Goal: Task Accomplishment & Management: Manage account settings

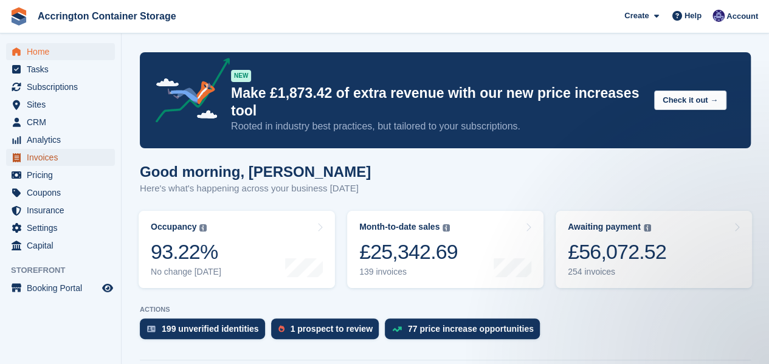
click at [35, 160] on span "Invoices" at bounding box center [63, 157] width 73 height 17
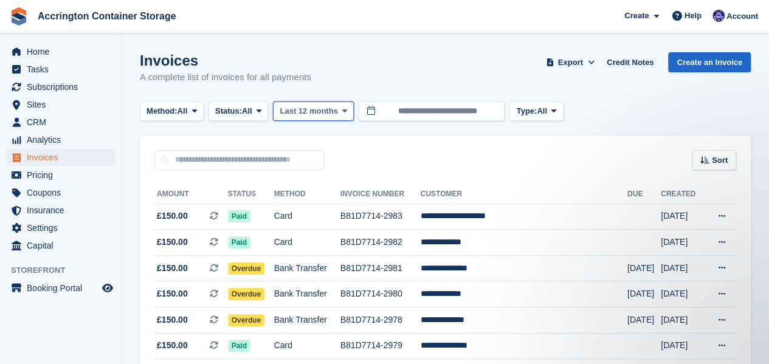
click at [299, 116] on span "Last 12 months" at bounding box center [309, 111] width 58 height 12
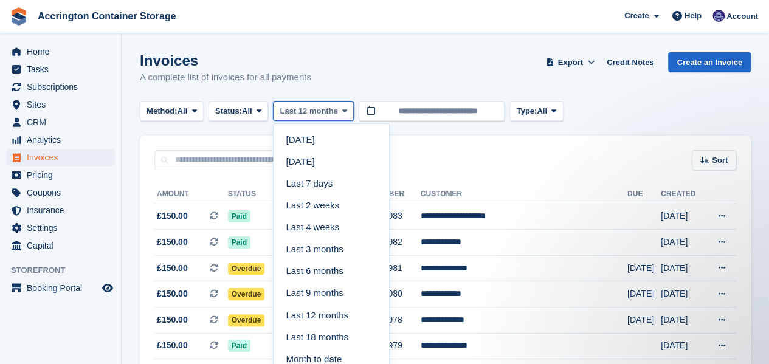
click at [299, 116] on span "Last 12 months" at bounding box center [309, 111] width 58 height 12
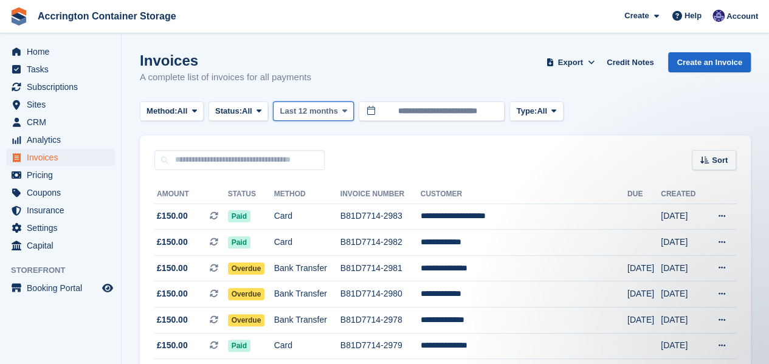
click at [288, 119] on button "Last 12 months" at bounding box center [313, 112] width 81 height 20
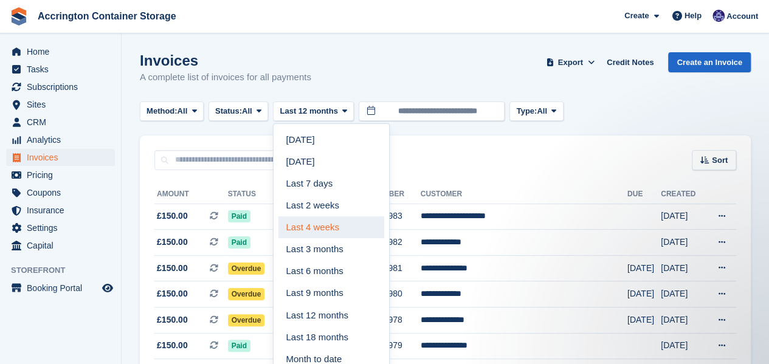
click at [314, 228] on link "Last 4 weeks" at bounding box center [332, 228] width 106 height 22
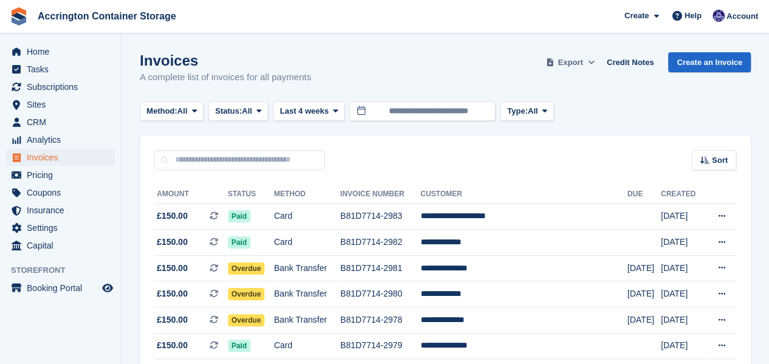
click at [580, 55] on button "Export" at bounding box center [571, 62] width 54 height 20
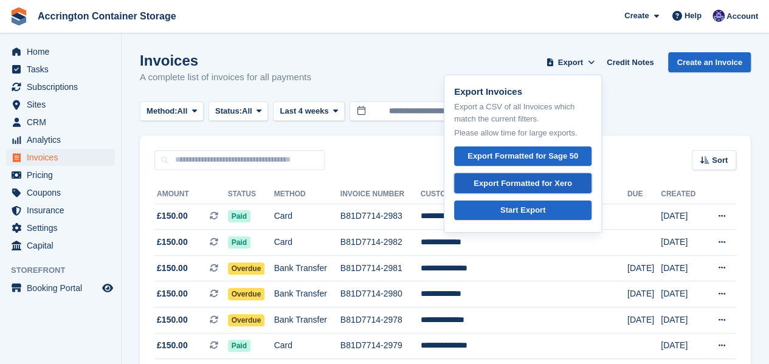
click at [516, 188] on div "Export Formatted for Xero" at bounding box center [523, 184] width 99 height 12
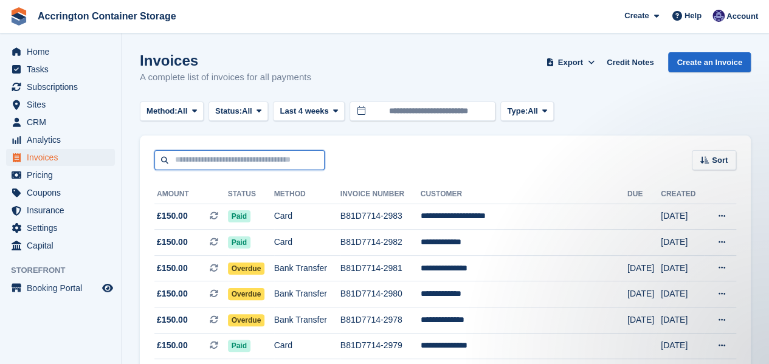
click at [201, 159] on input "text" at bounding box center [239, 160] width 170 height 20
type input "*****"
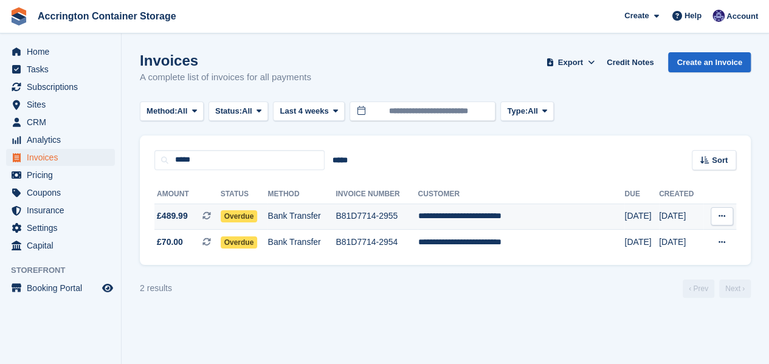
click at [258, 212] on span "Overdue" at bounding box center [239, 216] width 37 height 12
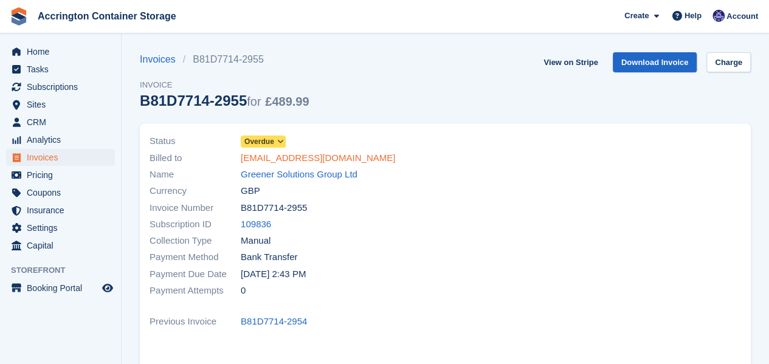
click at [298, 160] on link "[EMAIL_ADDRESS][DOMAIN_NAME]" at bounding box center [318, 158] width 154 height 14
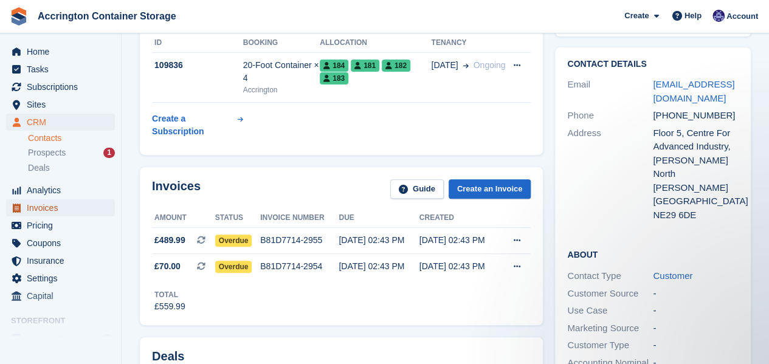
click at [69, 209] on span "Invoices" at bounding box center [63, 207] width 73 height 17
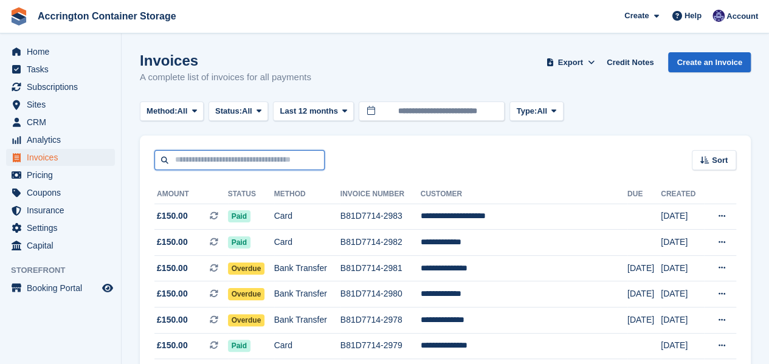
click at [242, 163] on input "text" at bounding box center [239, 160] width 170 height 20
type input "*****"
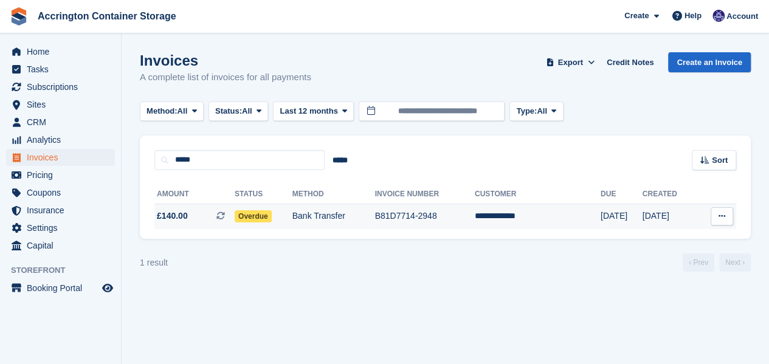
click at [271, 229] on td "Overdue" at bounding box center [264, 217] width 58 height 26
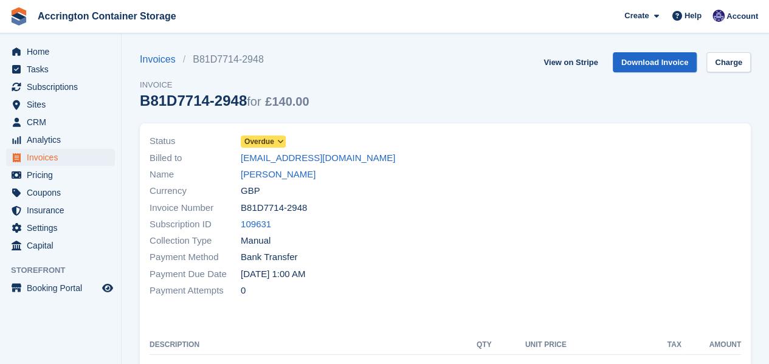
click at [259, 145] on span "Overdue" at bounding box center [259, 141] width 30 height 11
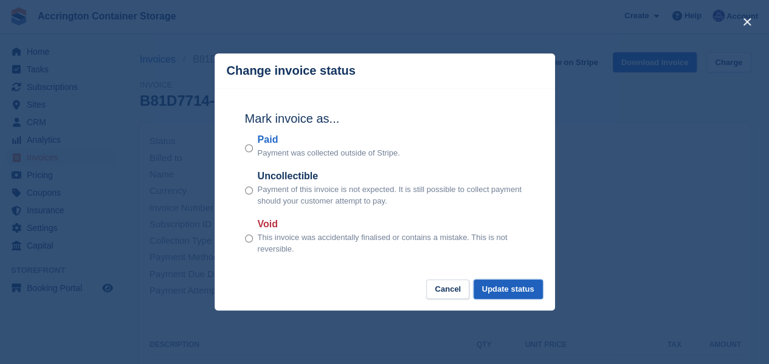
click at [499, 286] on button "Update status" at bounding box center [508, 290] width 69 height 20
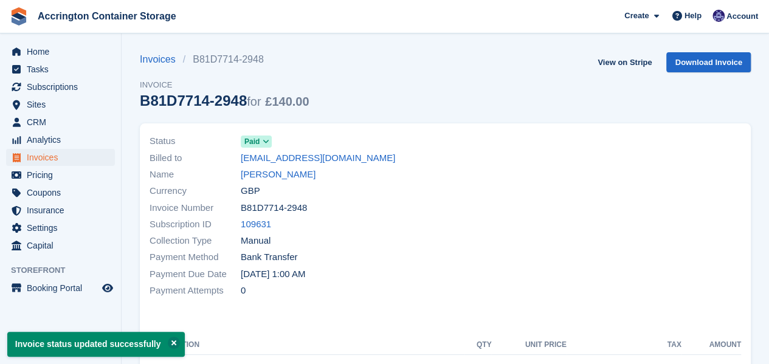
click at [53, 160] on span "Invoices" at bounding box center [63, 157] width 73 height 17
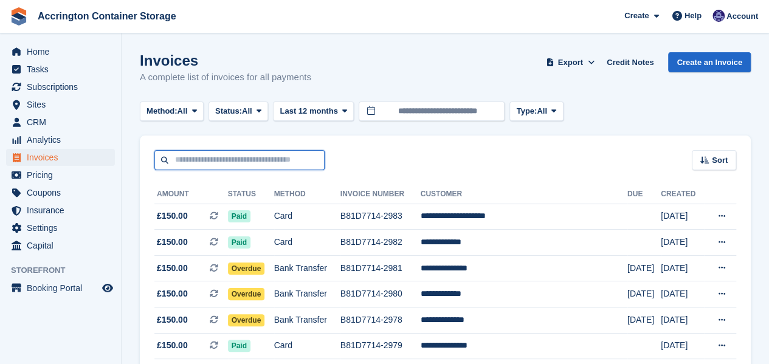
click at [262, 159] on input "text" at bounding box center [239, 160] width 170 height 20
type input "***"
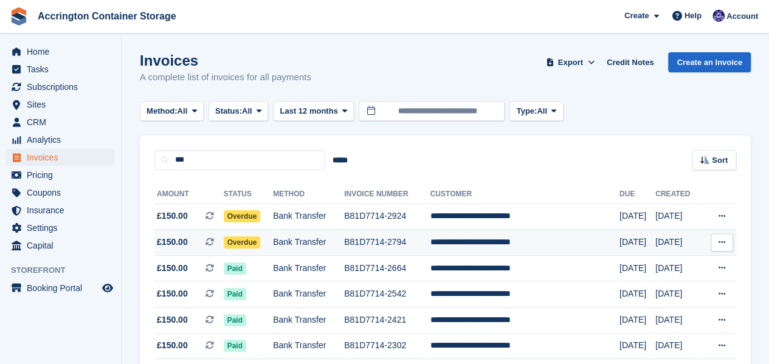
click at [320, 240] on td "Bank Transfer" at bounding box center [308, 243] width 71 height 26
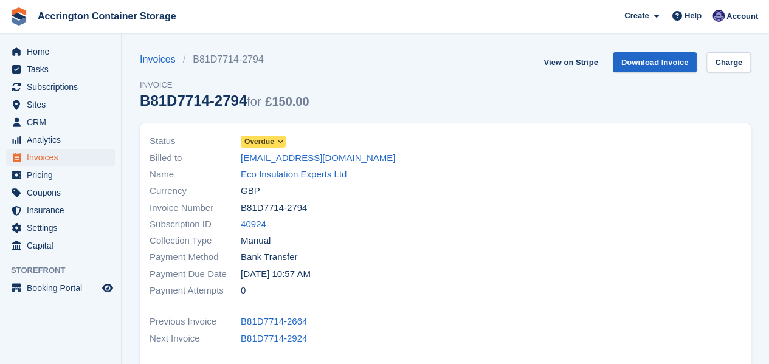
click at [274, 140] on span "Overdue" at bounding box center [263, 142] width 45 height 12
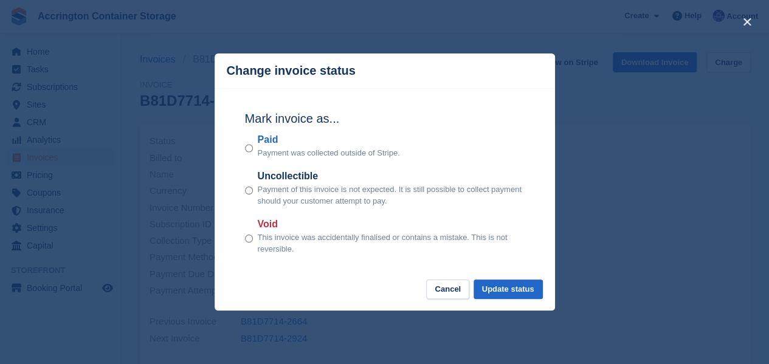
click at [494, 279] on div "Mark invoice as... Paid Payment was collected outside of Stripe. Uncollectible …" at bounding box center [385, 184] width 304 height 192
click at [494, 282] on button "Update status" at bounding box center [508, 290] width 69 height 20
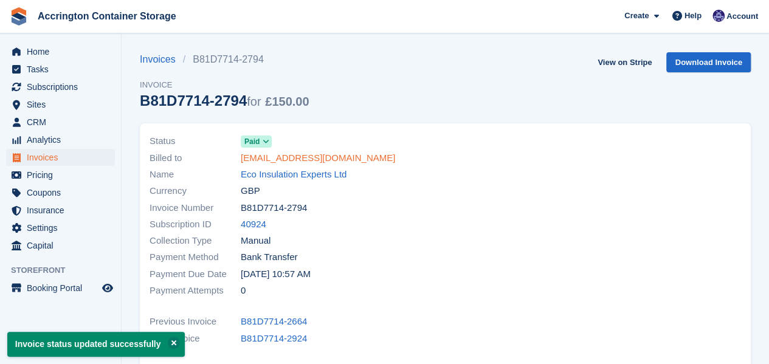
click at [286, 162] on link "leannegorman19@icloud.com" at bounding box center [318, 158] width 154 height 14
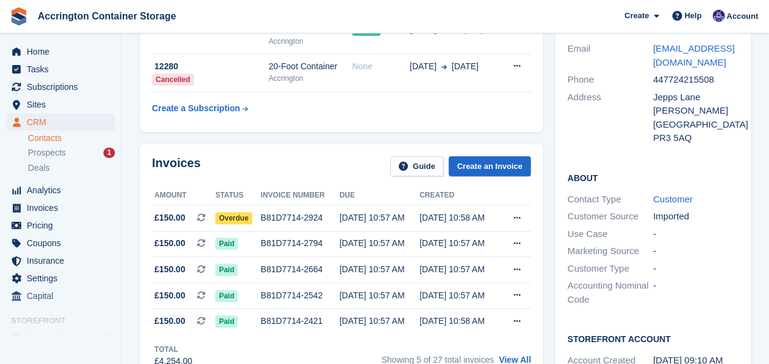
scroll to position [234, 0]
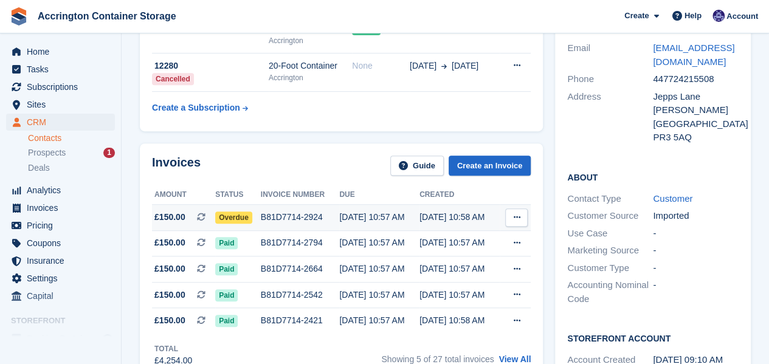
click at [263, 221] on div "B81D7714-2924" at bounding box center [300, 217] width 79 height 13
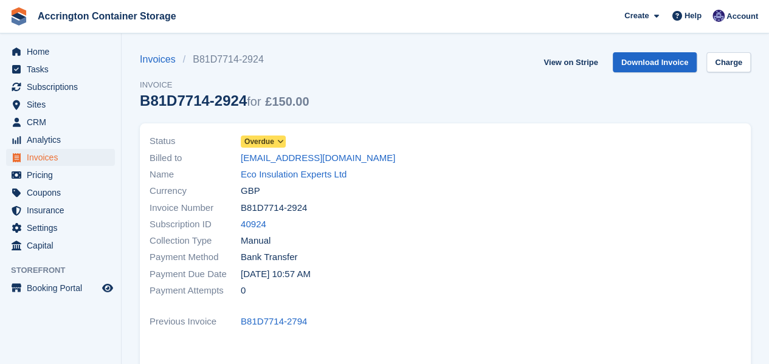
click at [266, 144] on span "Overdue" at bounding box center [259, 141] width 30 height 11
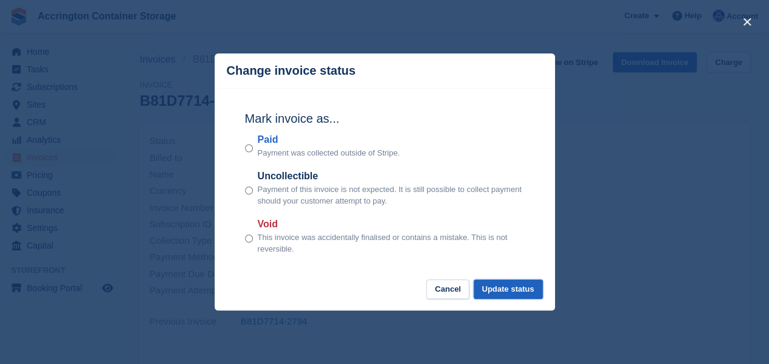
click at [501, 293] on button "Update status" at bounding box center [508, 290] width 69 height 20
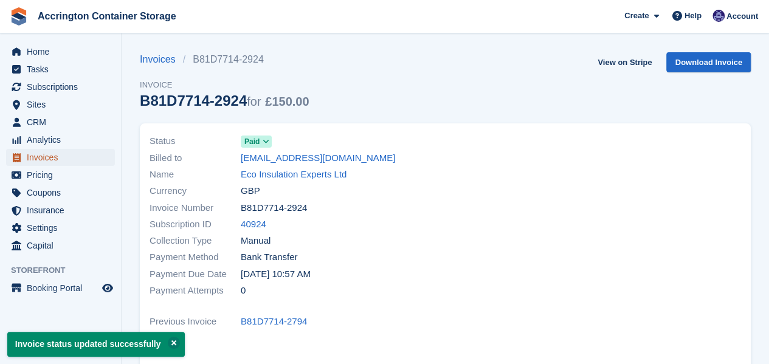
click at [22, 156] on span "menu" at bounding box center [16, 157] width 15 height 15
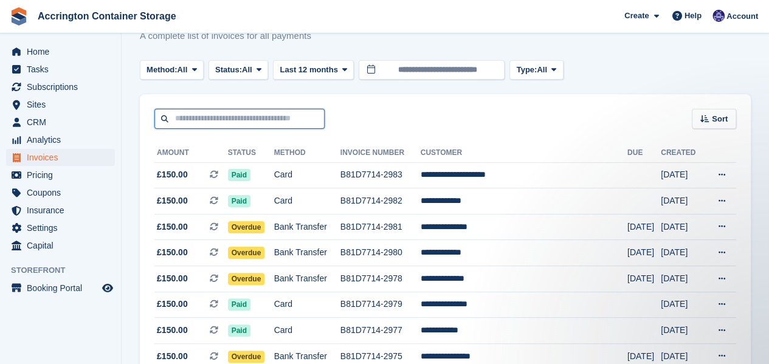
click at [220, 116] on input "text" at bounding box center [239, 119] width 170 height 20
type input "*****"
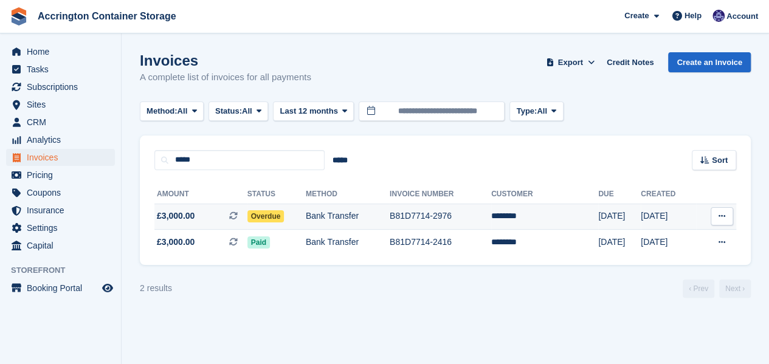
click at [224, 211] on span "£3,000.00 This is a recurring subscription invoice." at bounding box center [200, 216] width 93 height 13
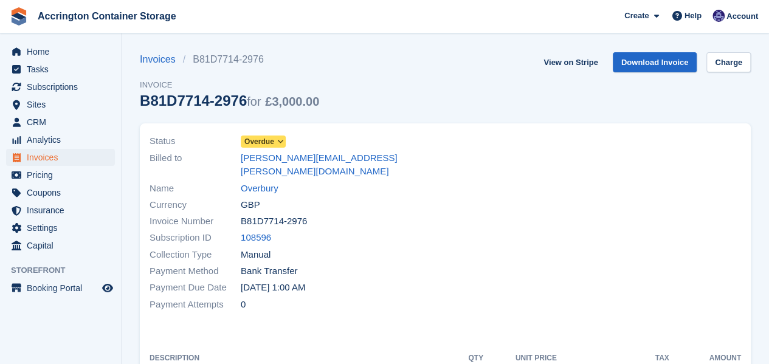
click at [262, 139] on span "Overdue" at bounding box center [259, 141] width 30 height 11
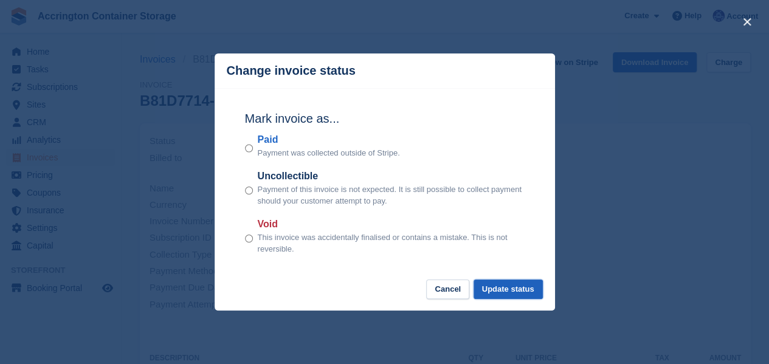
click at [501, 292] on button "Update status" at bounding box center [508, 290] width 69 height 20
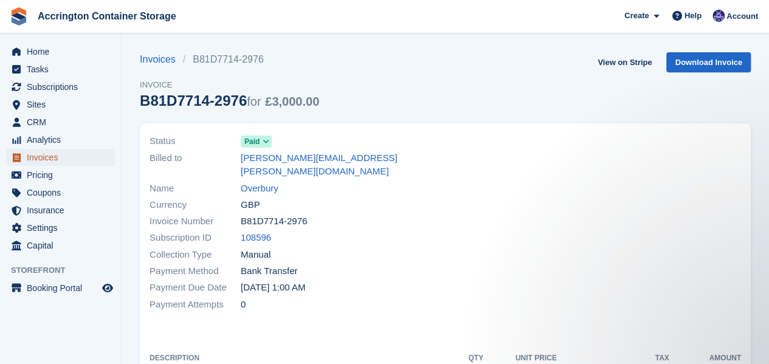
click at [52, 153] on span "Invoices" at bounding box center [63, 157] width 73 height 17
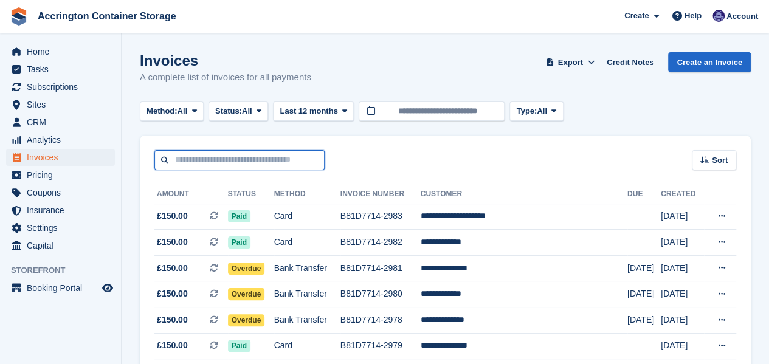
click at [267, 167] on input "text" at bounding box center [239, 160] width 170 height 20
type input "****"
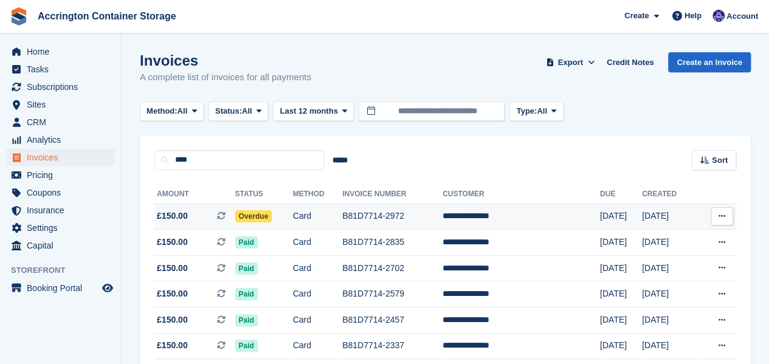
click at [324, 212] on td "Card" at bounding box center [317, 217] width 49 height 26
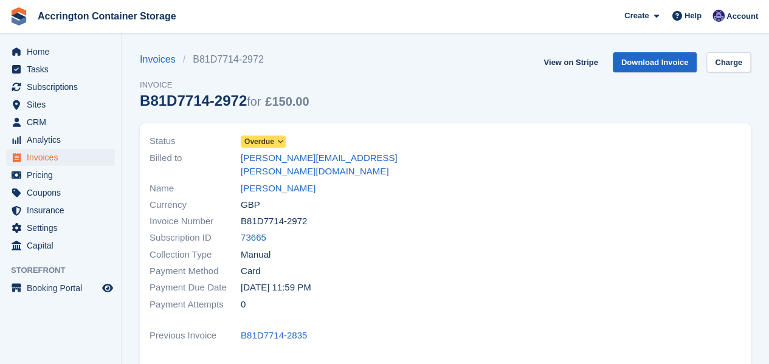
click at [267, 142] on span "Overdue" at bounding box center [259, 141] width 30 height 11
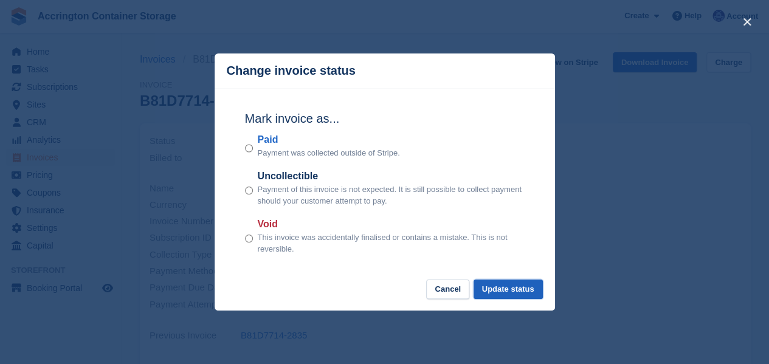
click at [541, 291] on button "Update status" at bounding box center [508, 290] width 69 height 20
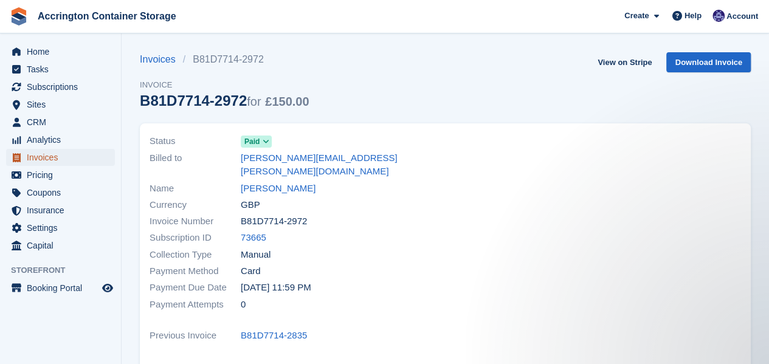
click at [66, 155] on span "Invoices" at bounding box center [63, 157] width 73 height 17
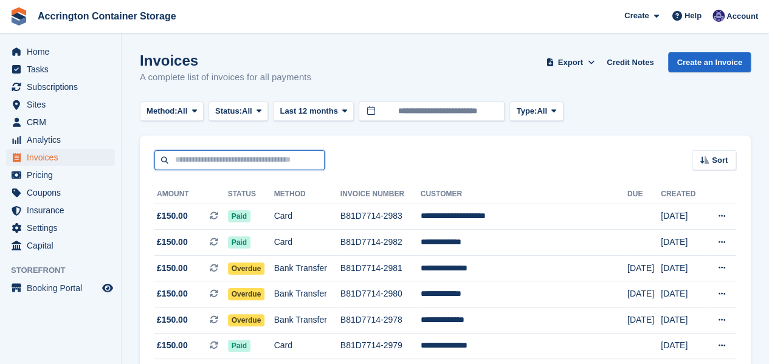
click at [262, 155] on input "text" at bounding box center [239, 160] width 170 height 20
type input "*****"
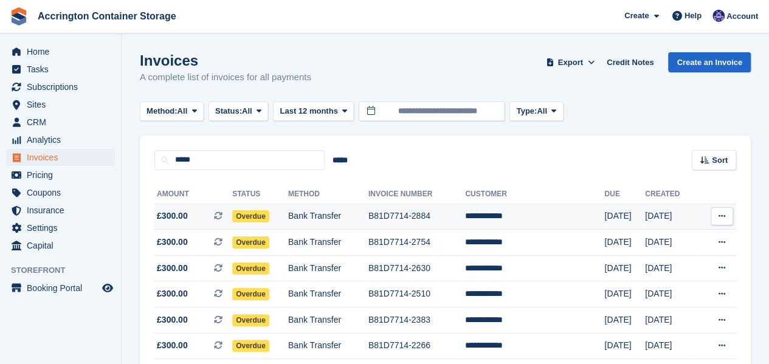
scroll to position [213, 0]
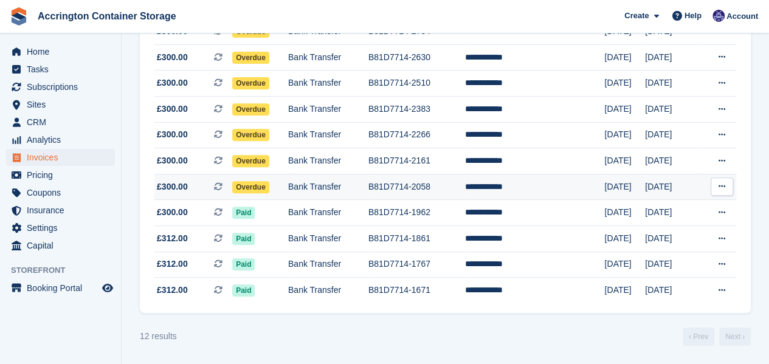
click at [313, 183] on td "Bank Transfer" at bounding box center [328, 187] width 80 height 26
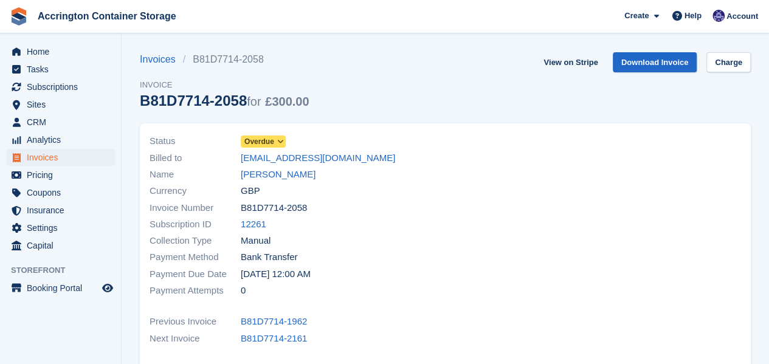
click at [286, 144] on div "Status Overdue" at bounding box center [294, 141] width 289 height 16
click at [283, 143] on icon at bounding box center [280, 141] width 7 height 7
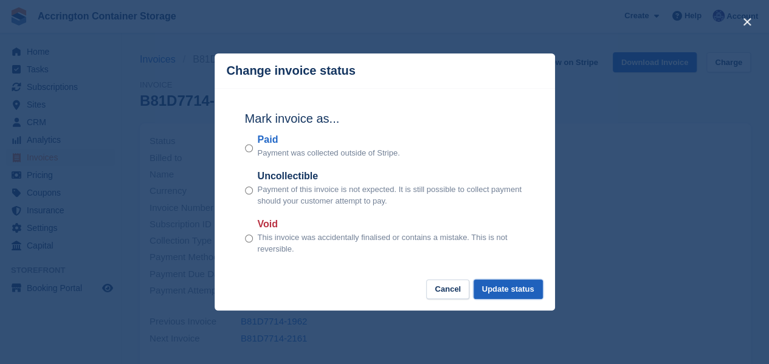
click at [530, 282] on button "Update status" at bounding box center [508, 290] width 69 height 20
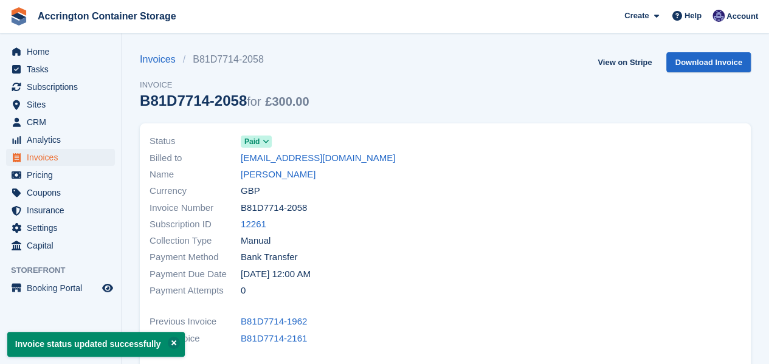
click at [65, 159] on span "Invoices" at bounding box center [63, 157] width 73 height 17
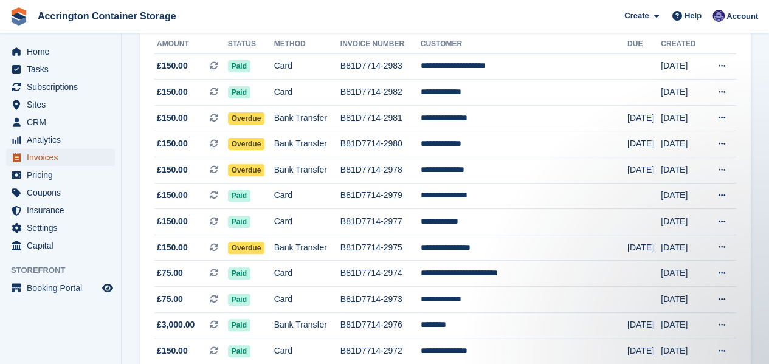
click at [54, 158] on span "Invoices" at bounding box center [63, 157] width 73 height 17
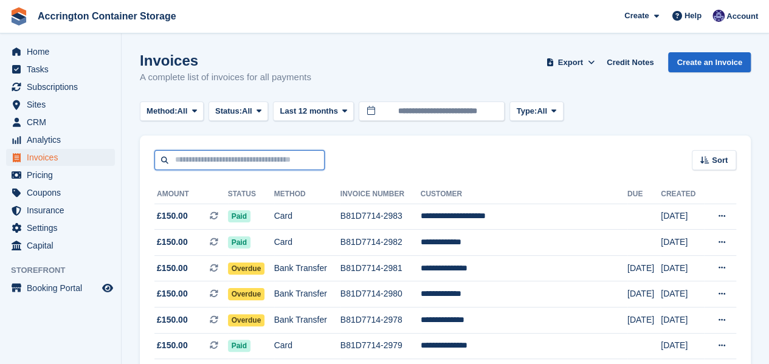
click at [204, 156] on input "text" at bounding box center [239, 160] width 170 height 20
type input "***"
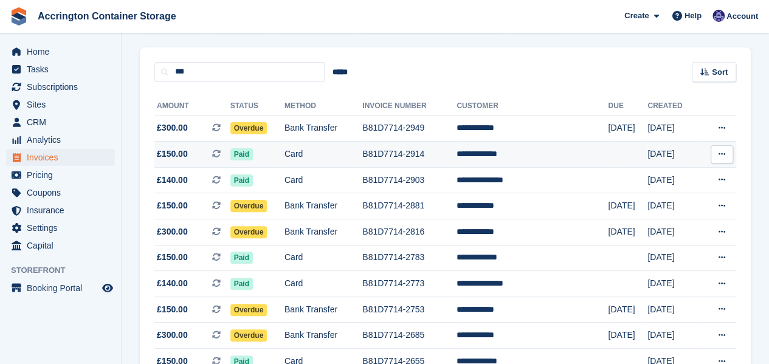
scroll to position [88, 0]
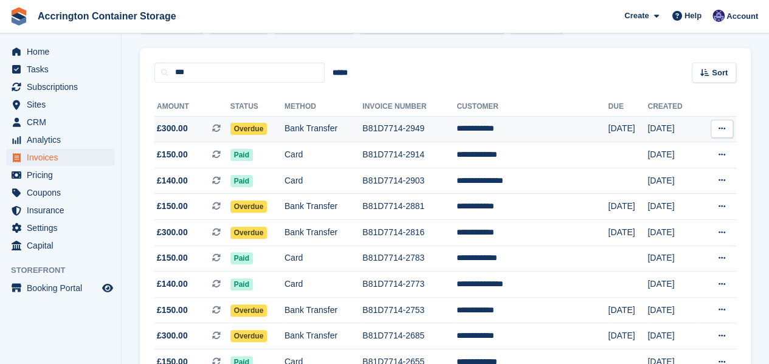
click at [337, 133] on td "Bank Transfer" at bounding box center [324, 129] width 78 height 26
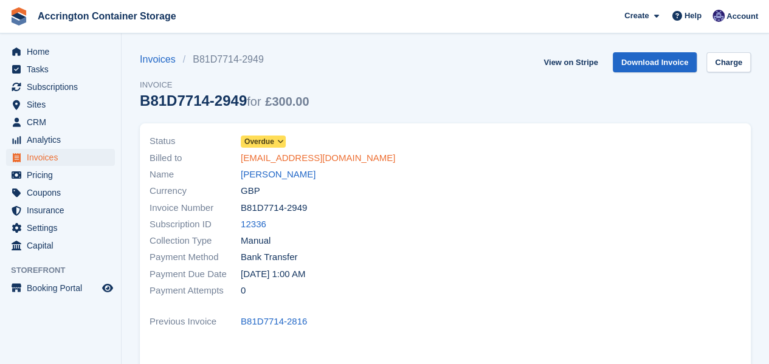
click at [283, 158] on link "[EMAIL_ADDRESS][DOMAIN_NAME]" at bounding box center [318, 158] width 154 height 14
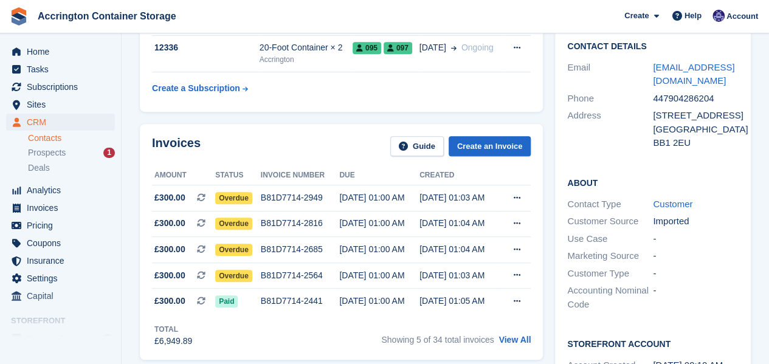
scroll to position [258, 0]
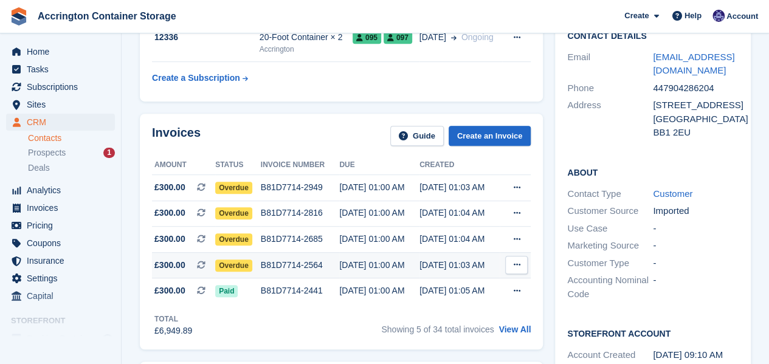
click at [242, 257] on td "Overdue" at bounding box center [238, 265] width 46 height 26
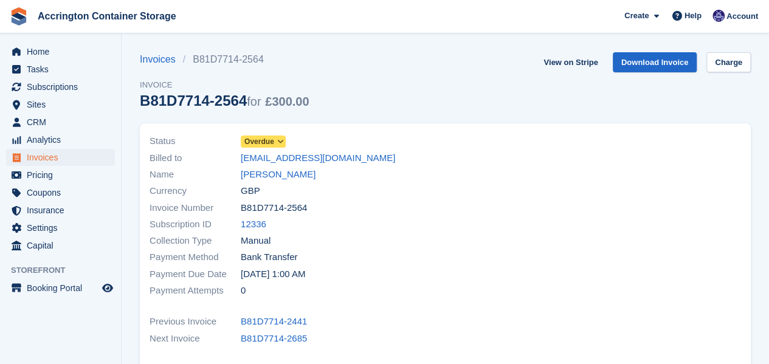
click at [260, 143] on span "Overdue" at bounding box center [259, 141] width 30 height 11
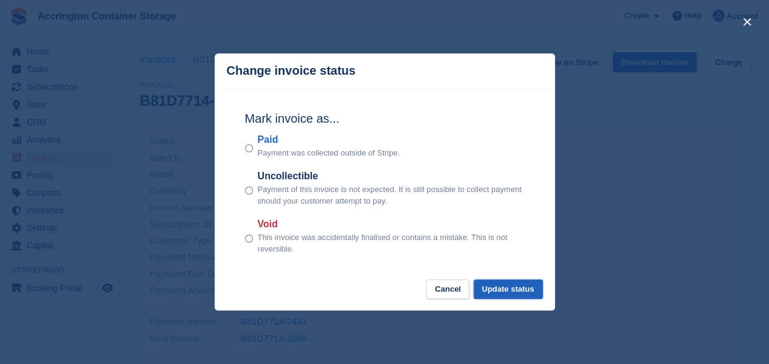
click at [512, 289] on button "Update status" at bounding box center [508, 290] width 69 height 20
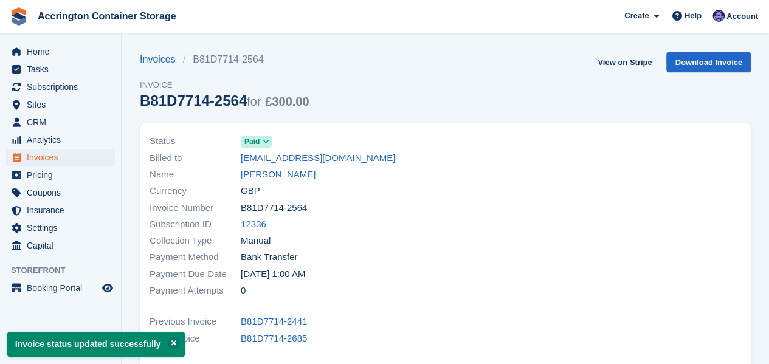
click at [288, 164] on link "[EMAIL_ADDRESS][DOMAIN_NAME]" at bounding box center [318, 158] width 154 height 14
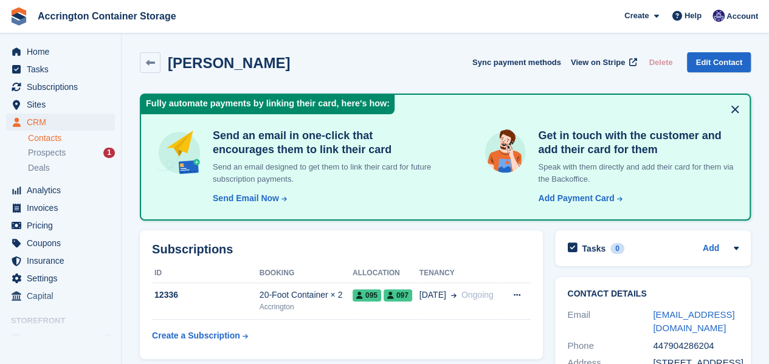
scroll to position [240, 0]
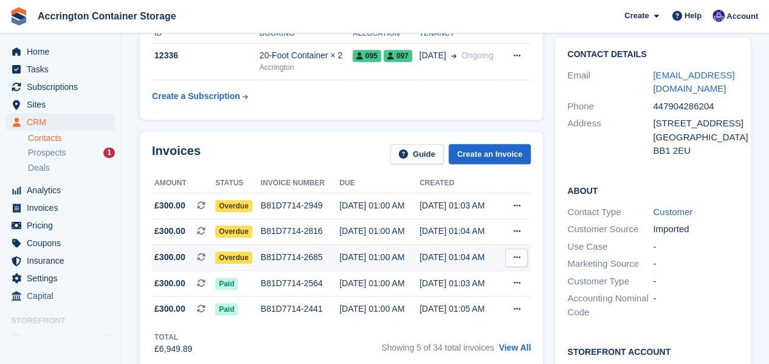
click at [258, 256] on div "Overdue" at bounding box center [238, 257] width 46 height 13
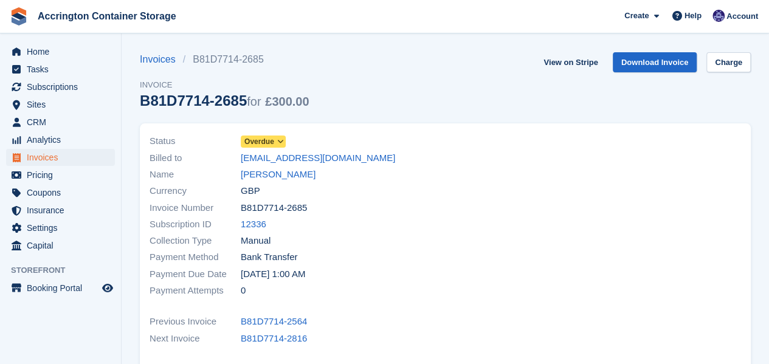
click at [258, 139] on span "Overdue" at bounding box center [259, 141] width 30 height 11
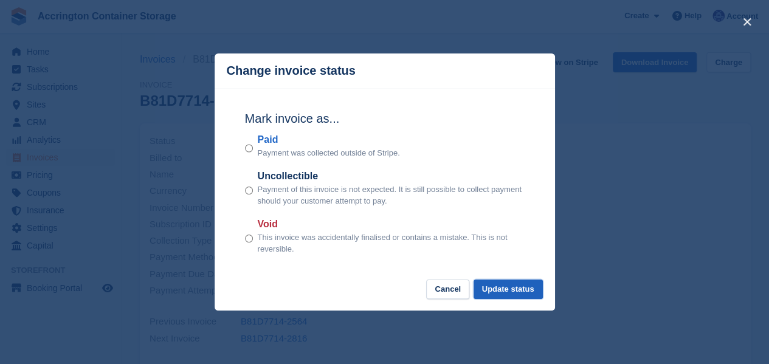
click at [501, 280] on button "Update status" at bounding box center [508, 290] width 69 height 20
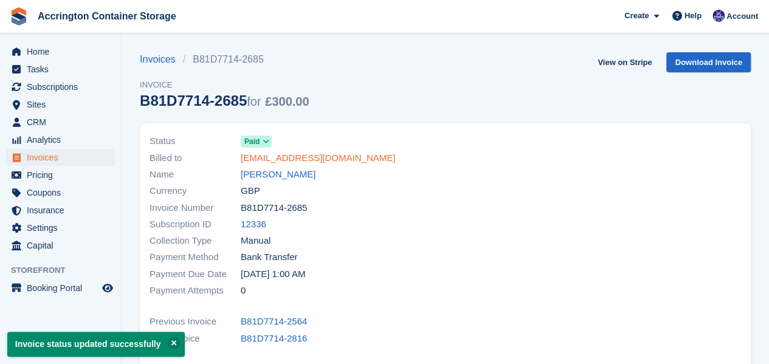
click at [267, 161] on link "[EMAIL_ADDRESS][DOMAIN_NAME]" at bounding box center [318, 158] width 154 height 14
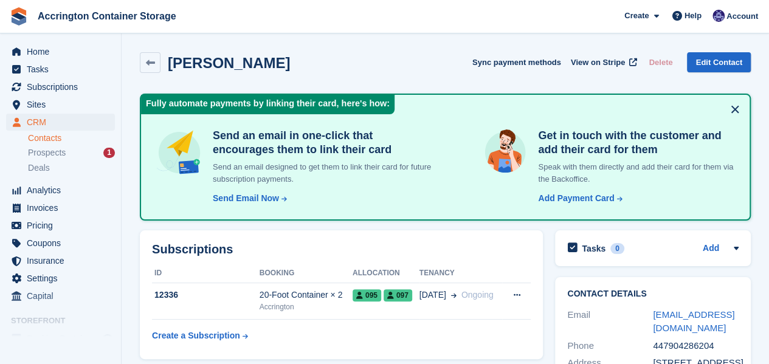
scroll to position [240, 0]
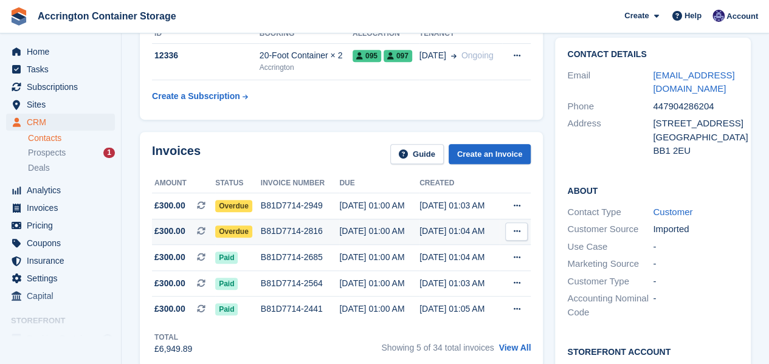
click at [255, 228] on div "Overdue" at bounding box center [238, 231] width 46 height 13
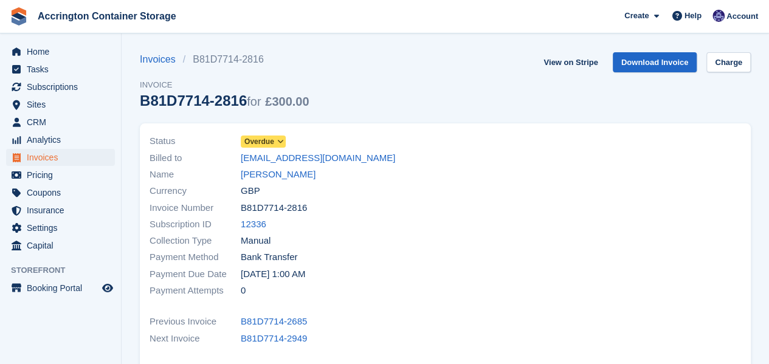
click at [255, 126] on div "Status Overdue Billed to [EMAIL_ADDRESS][DOMAIN_NAME] Name [PERSON_NAME] Curren…" at bounding box center [293, 216] width 303 height 181
click at [257, 148] on span "Overdue" at bounding box center [263, 142] width 45 height 12
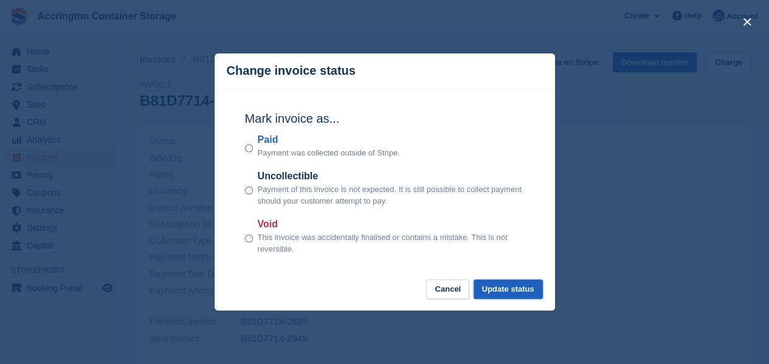
click at [532, 293] on button "Update status" at bounding box center [508, 290] width 69 height 20
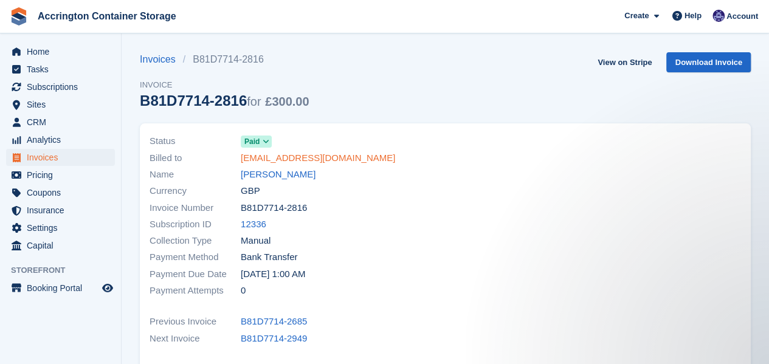
click at [245, 156] on link "[EMAIL_ADDRESS][DOMAIN_NAME]" at bounding box center [318, 158] width 154 height 14
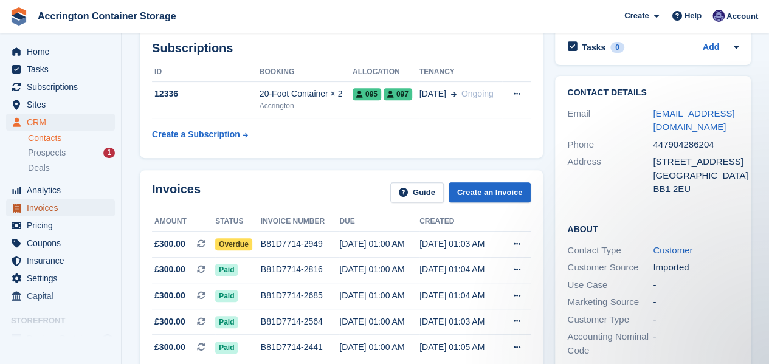
click at [75, 201] on span "Invoices" at bounding box center [63, 207] width 73 height 17
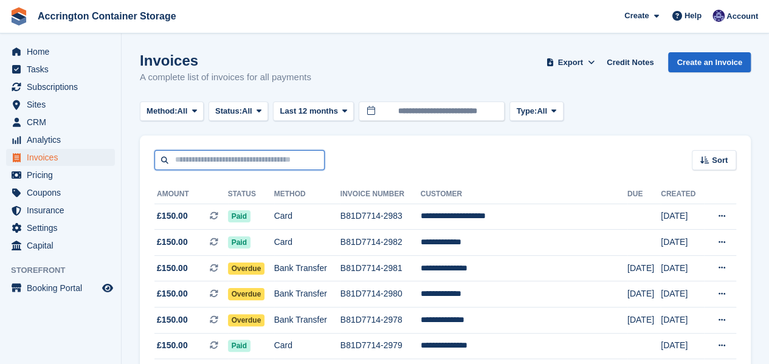
click at [232, 166] on input "text" at bounding box center [239, 160] width 170 height 20
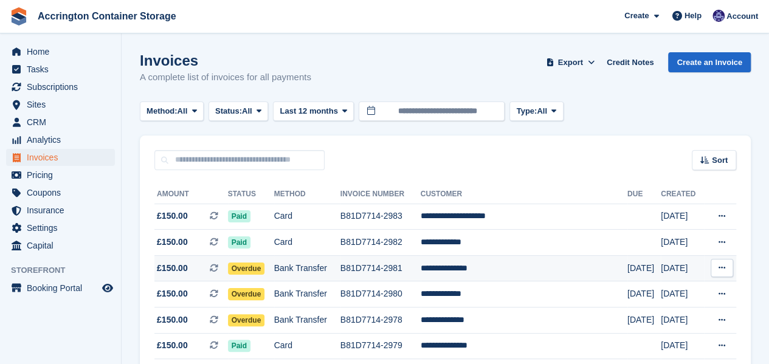
click at [421, 269] on td "B81D7714-2981" at bounding box center [381, 268] width 80 height 26
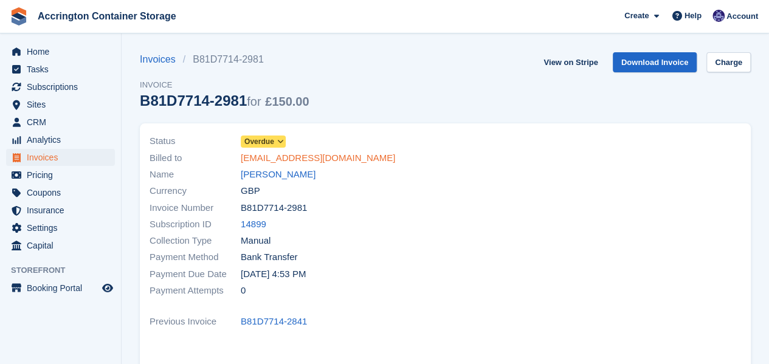
click at [322, 159] on link "[EMAIL_ADDRESS][DOMAIN_NAME]" at bounding box center [318, 158] width 154 height 14
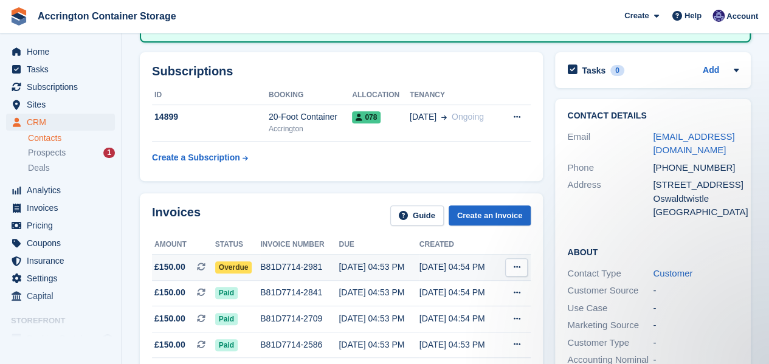
click at [250, 262] on div "Overdue" at bounding box center [237, 267] width 45 height 13
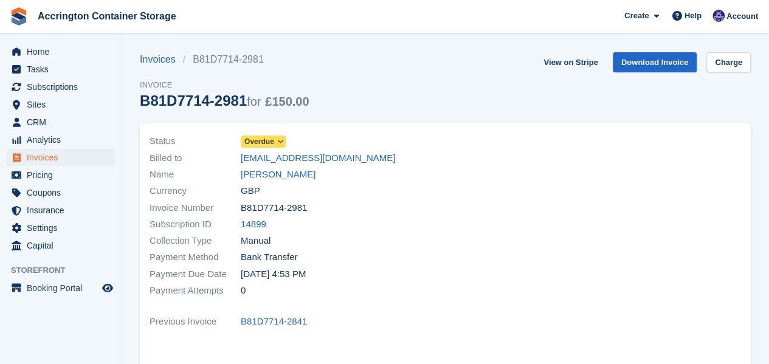
click at [254, 142] on span "Overdue" at bounding box center [259, 141] width 30 height 11
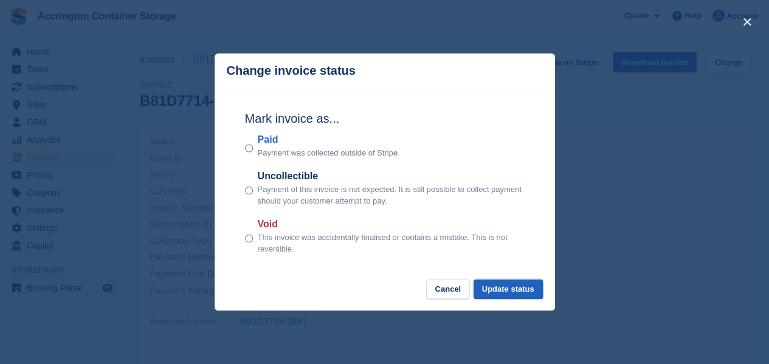
click at [519, 286] on button "Update status" at bounding box center [508, 290] width 69 height 20
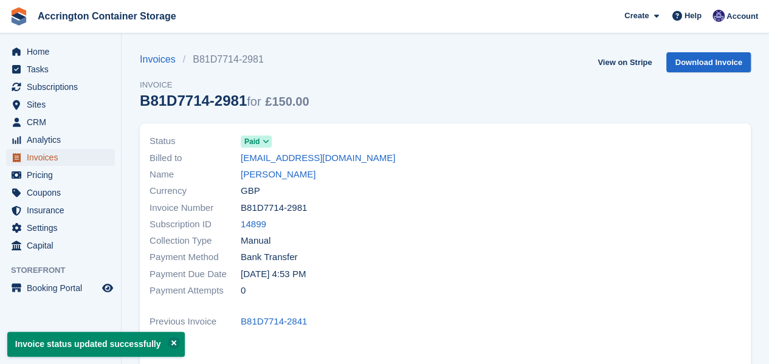
click at [52, 156] on span "Invoices" at bounding box center [63, 157] width 73 height 17
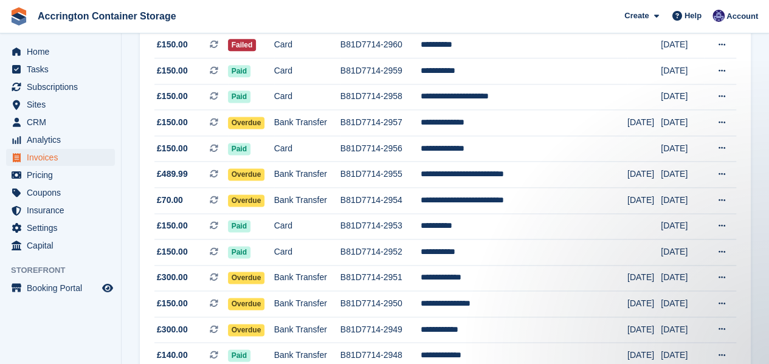
scroll to position [760, 0]
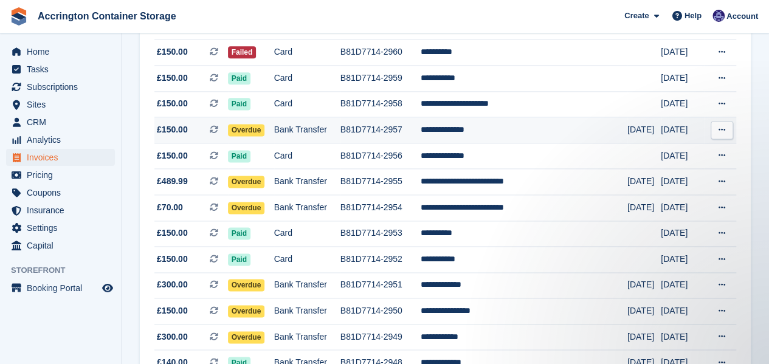
click at [321, 132] on td "Bank Transfer" at bounding box center [307, 130] width 66 height 26
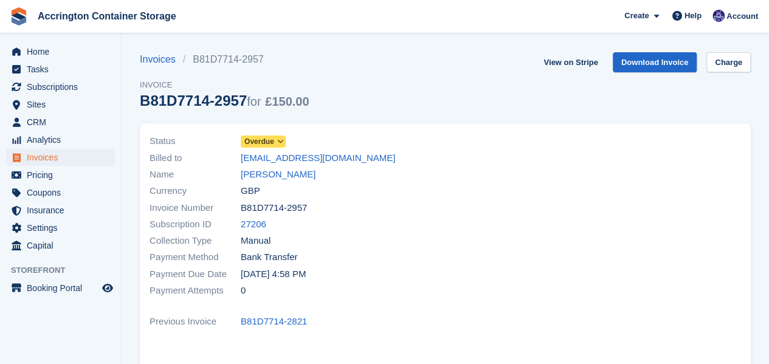
click at [269, 140] on span "Overdue" at bounding box center [259, 141] width 30 height 11
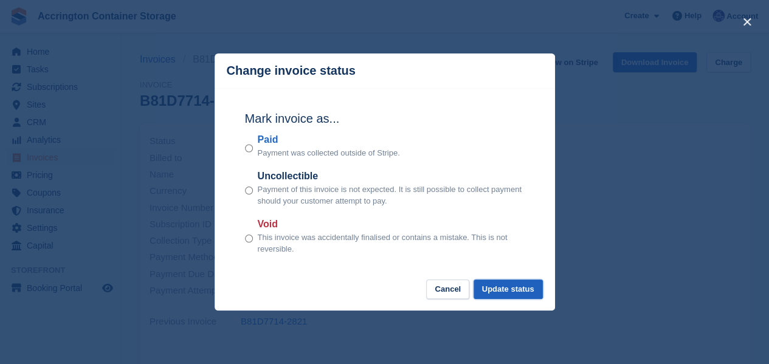
click at [535, 296] on button "Update status" at bounding box center [508, 290] width 69 height 20
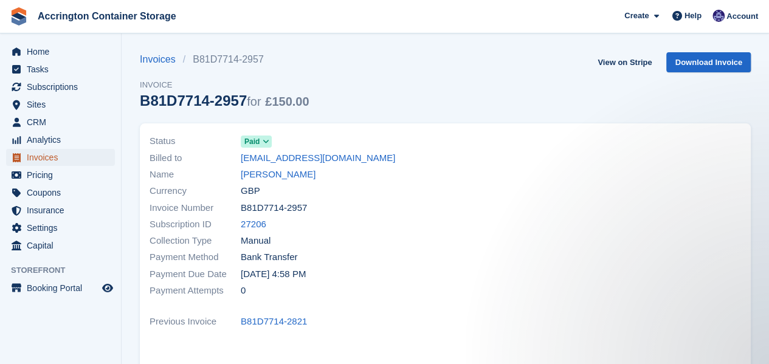
click at [78, 151] on span "Invoices" at bounding box center [63, 157] width 73 height 17
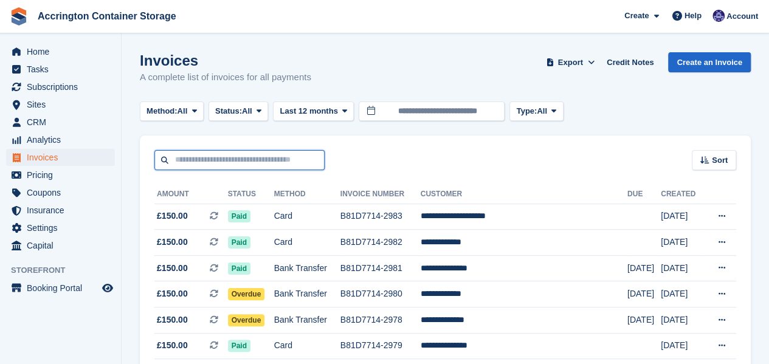
click at [254, 158] on input "text" at bounding box center [239, 160] width 170 height 20
type input "*****"
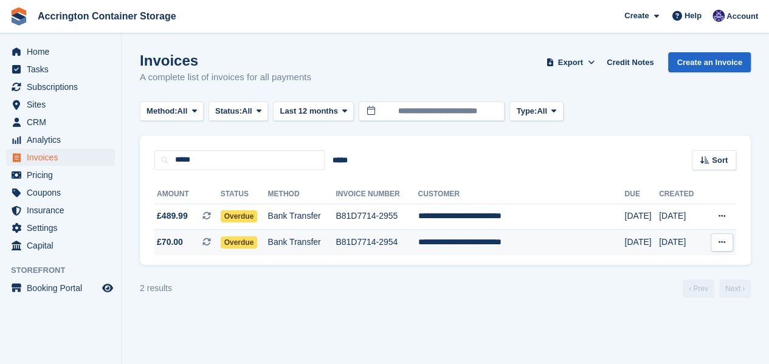
click at [314, 251] on td "Bank Transfer" at bounding box center [302, 243] width 68 height 26
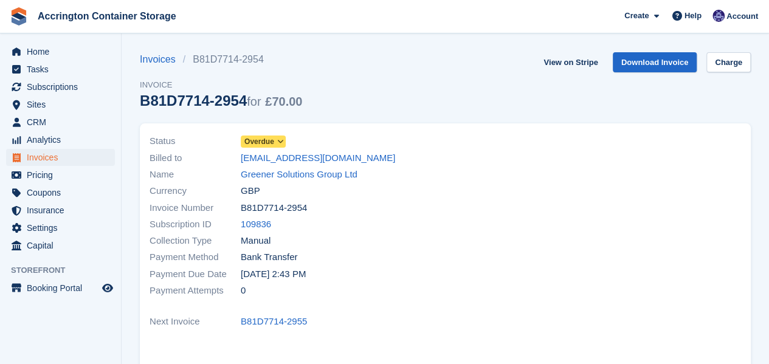
click at [282, 144] on icon at bounding box center [280, 141] width 7 height 7
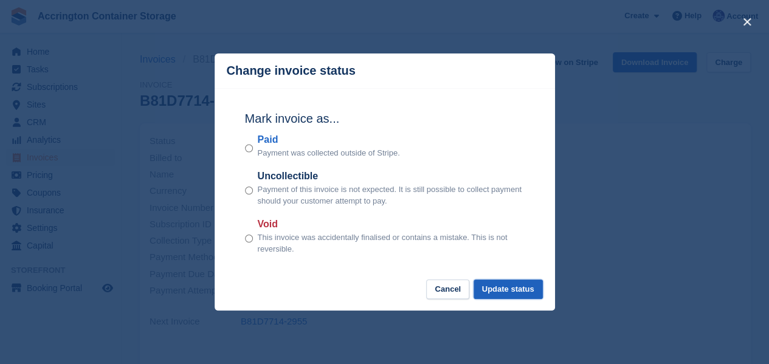
click at [500, 284] on button "Update status" at bounding box center [508, 290] width 69 height 20
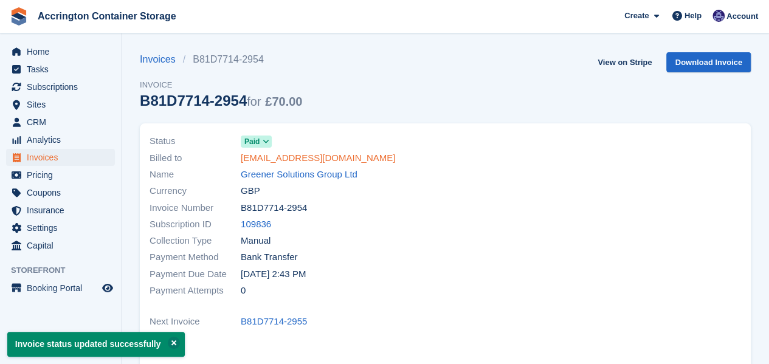
click at [272, 159] on link "accounts@greenersolutionsgroup.co.uk" at bounding box center [318, 158] width 154 height 14
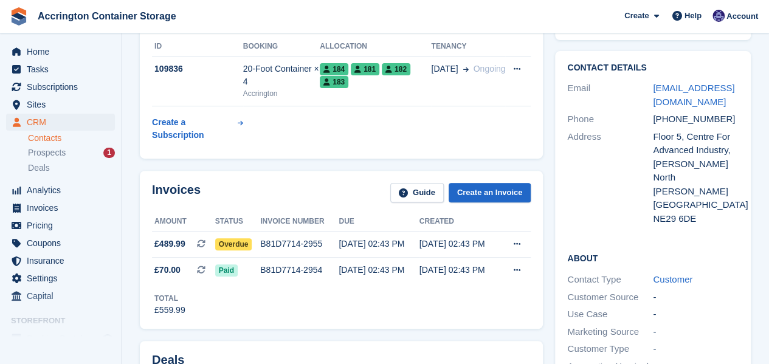
scroll to position [194, 0]
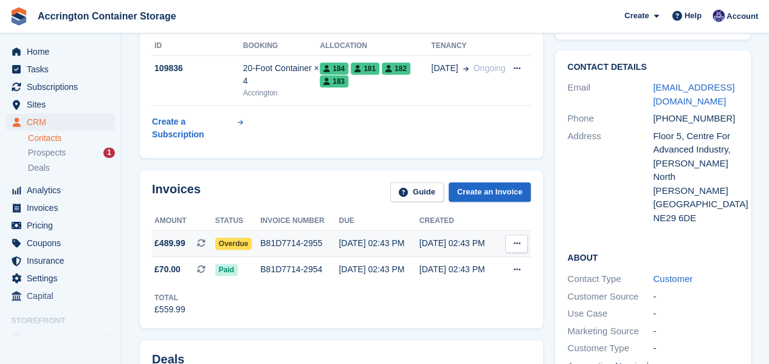
click at [267, 244] on div "B81D7714-2955" at bounding box center [299, 243] width 78 height 13
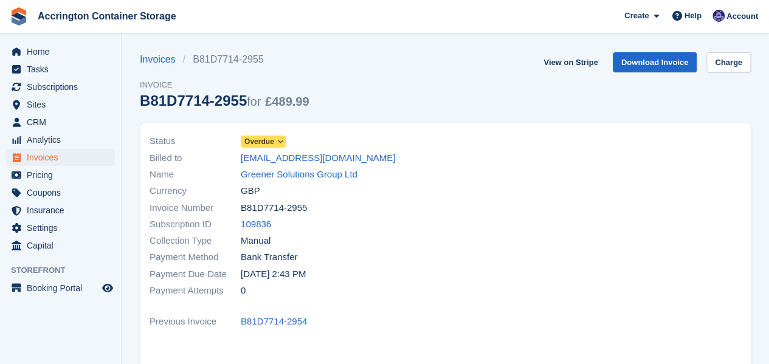
click at [248, 145] on span "Overdue" at bounding box center [259, 141] width 30 height 11
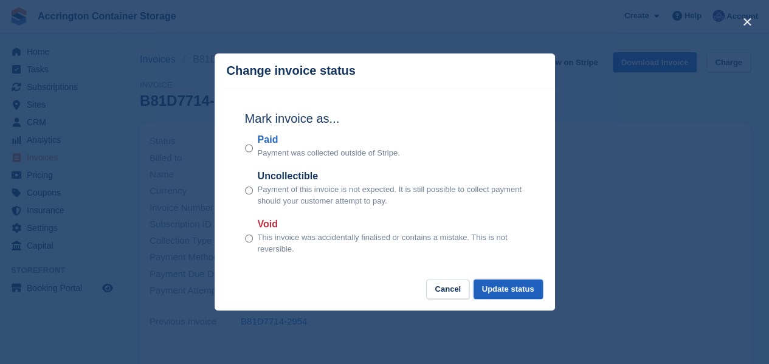
click at [488, 288] on button "Update status" at bounding box center [508, 290] width 69 height 20
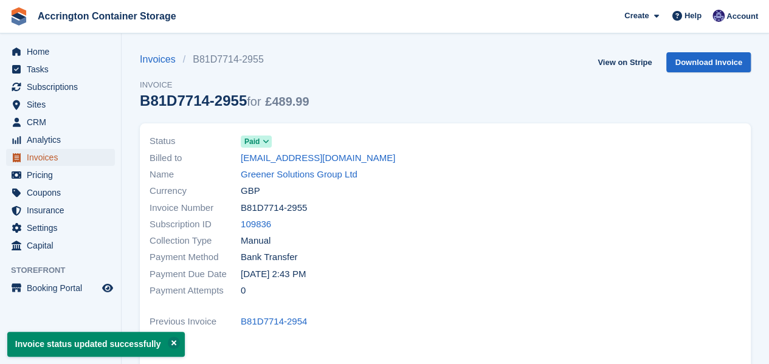
click at [26, 159] on link "Invoices" at bounding box center [60, 157] width 109 height 17
